Goal: Information Seeking & Learning: Learn about a topic

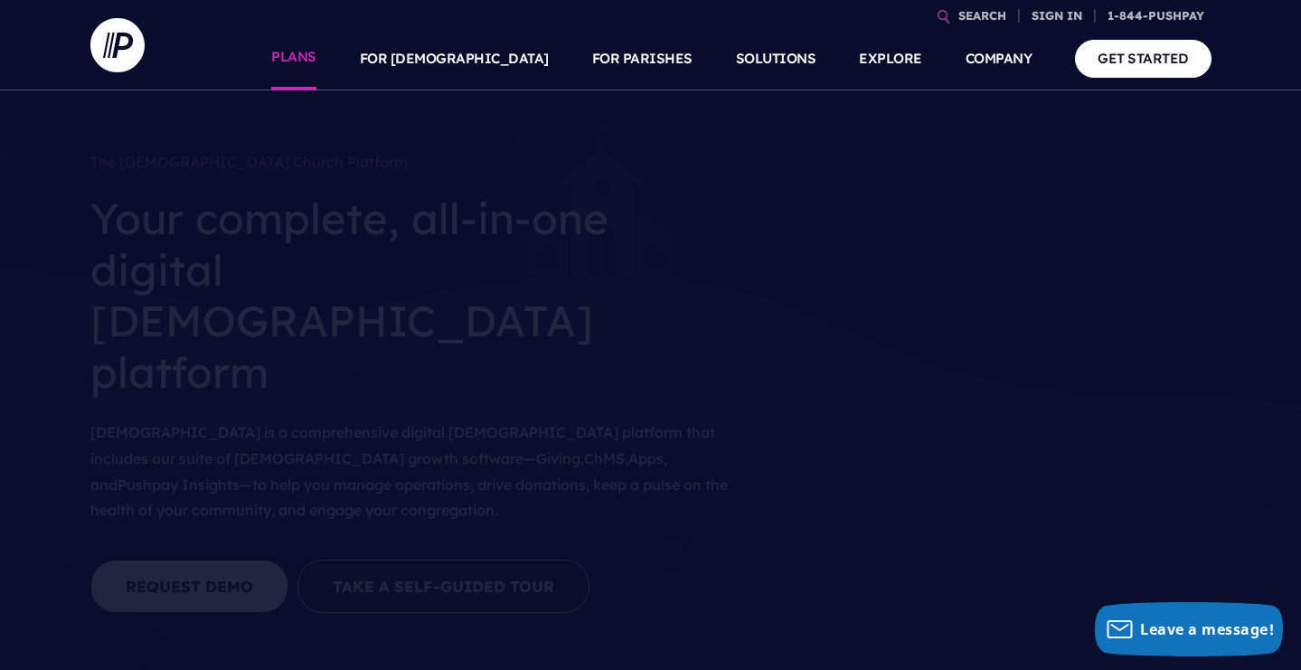
click at [316, 60] on link "PLANS" at bounding box center [293, 58] width 45 height 63
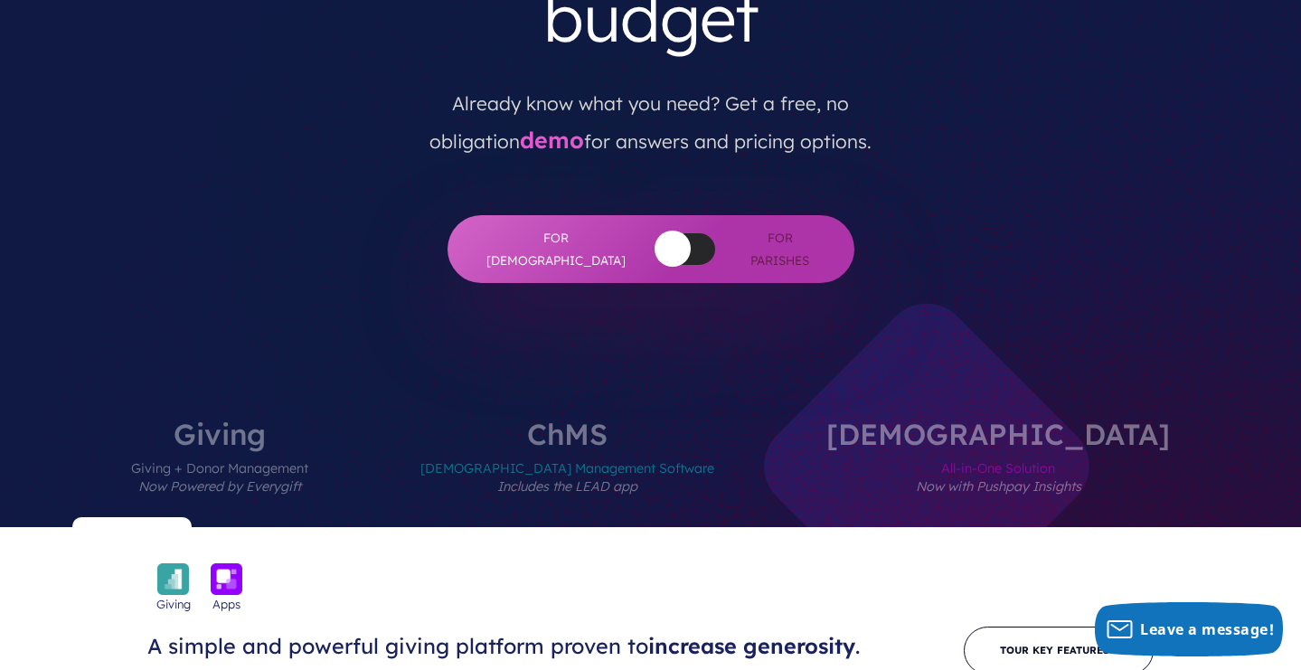
scroll to position [476, 0]
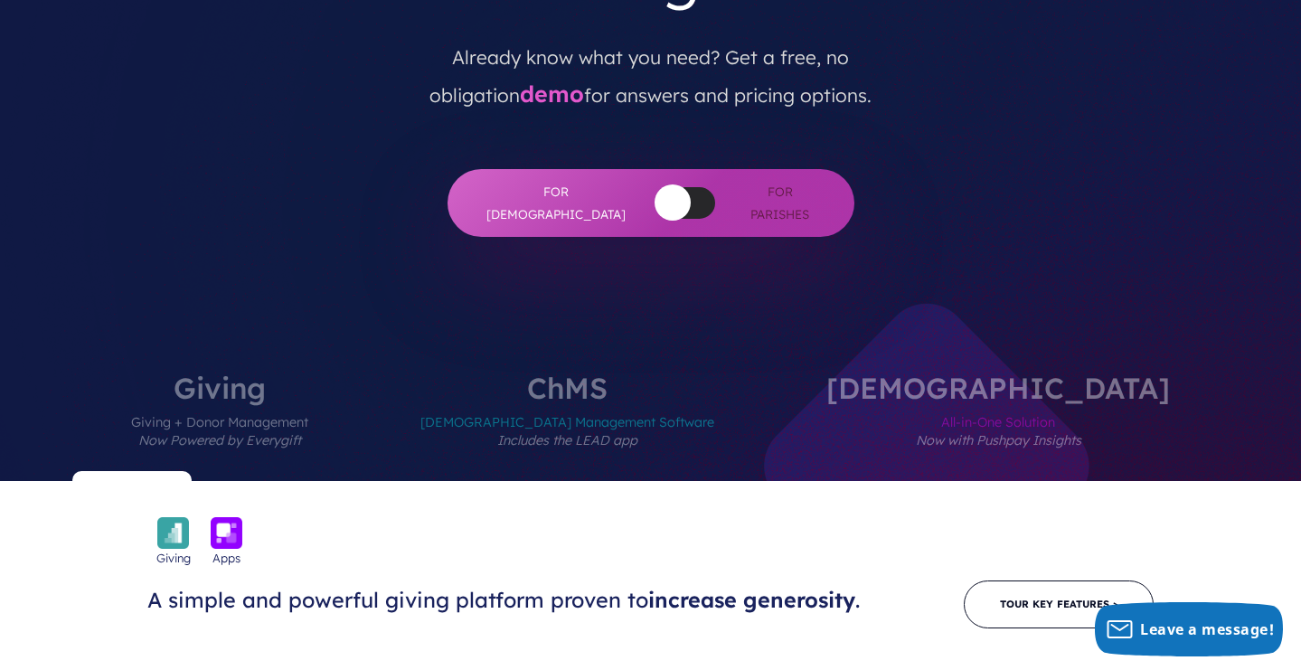
click at [675, 373] on label "ChMS Church Management Software Includes the LEAD app" at bounding box center [567, 427] width 402 height 108
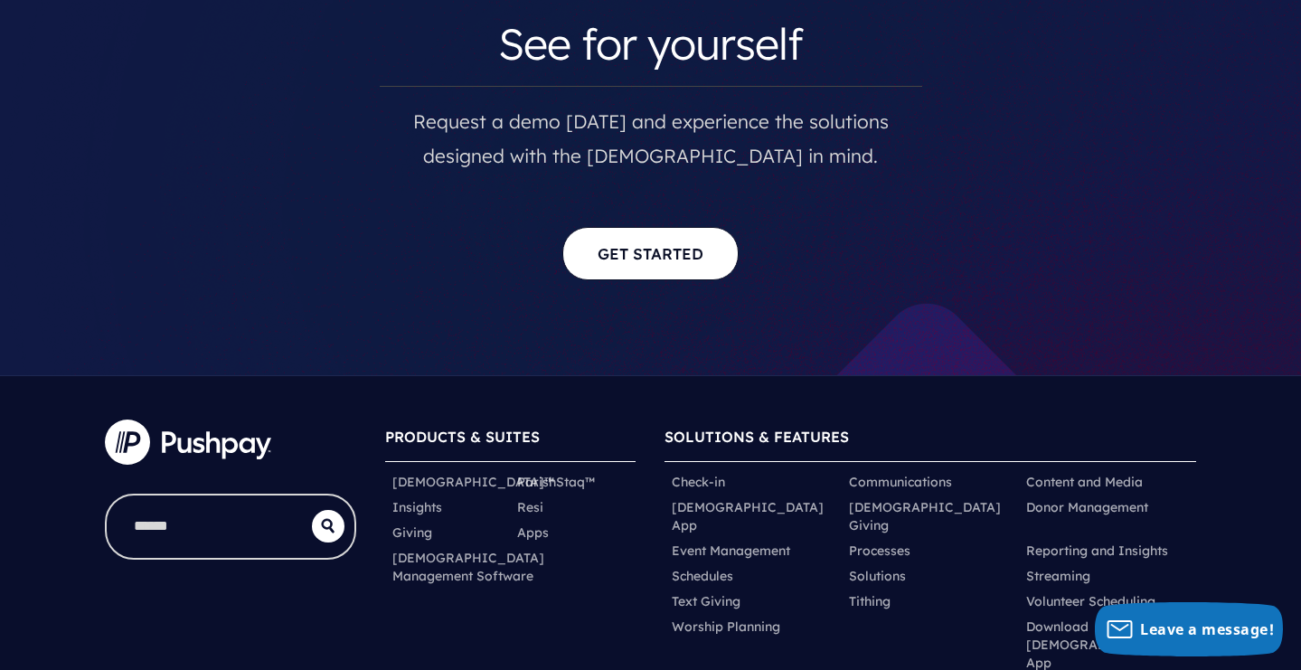
scroll to position [9429, 0]
